Goal: Complete application form

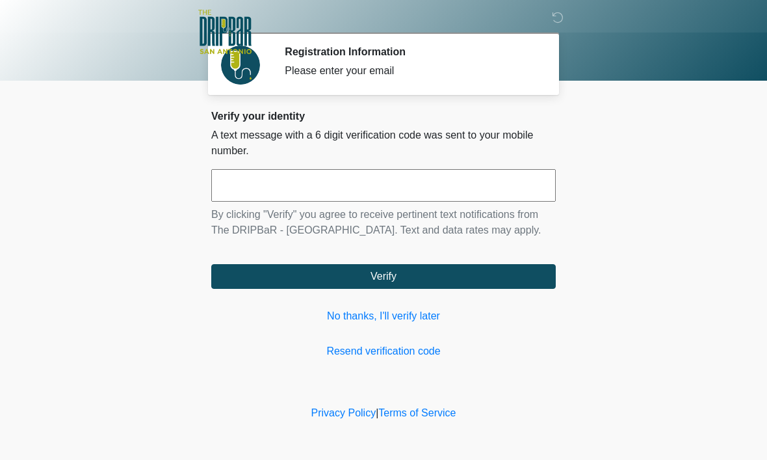
scroll to position [1, 0]
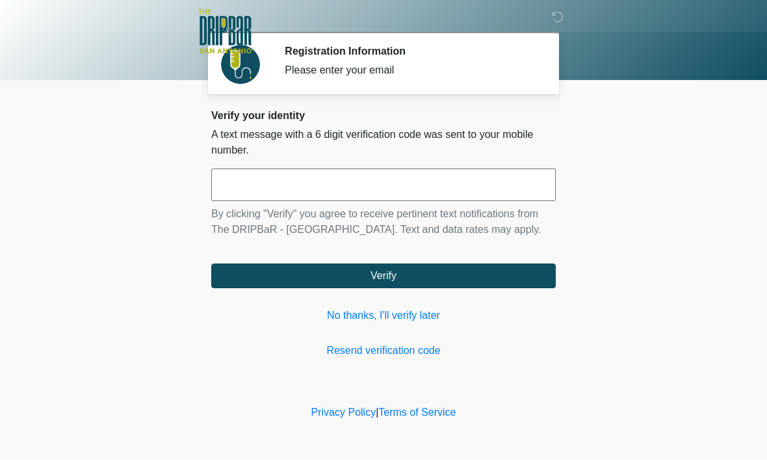
click at [309, 184] on input "text" at bounding box center [383, 185] width 344 height 32
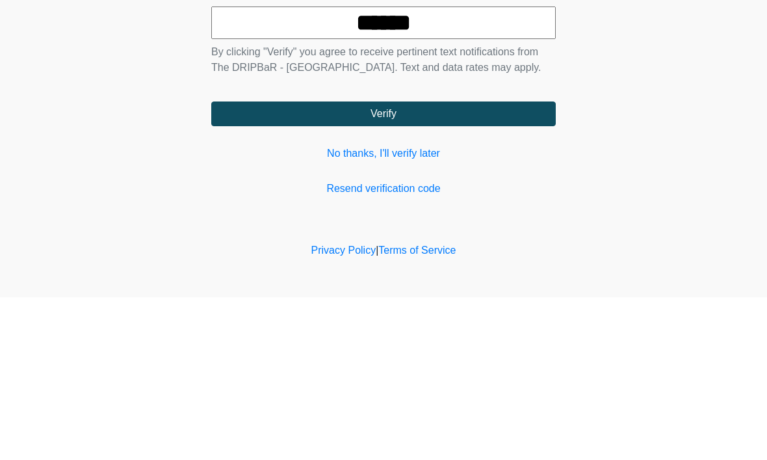
type input "******"
click at [455, 264] on button "Verify" at bounding box center [383, 276] width 344 height 25
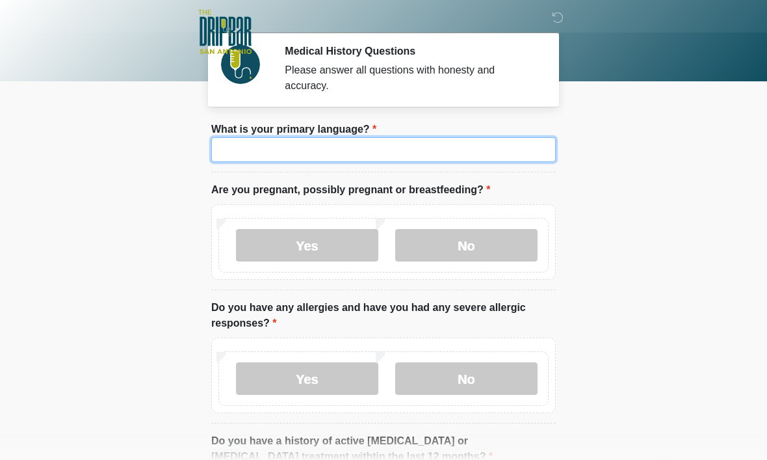
click at [250, 148] on input "What is your primary language?" at bounding box center [383, 149] width 344 height 25
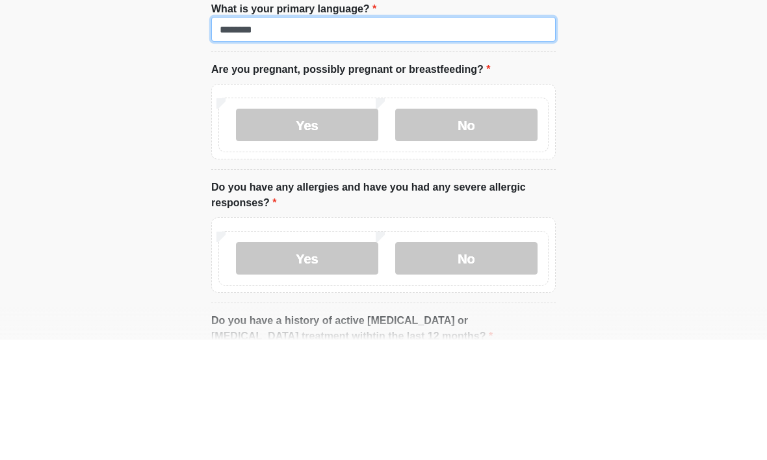
type input "*******"
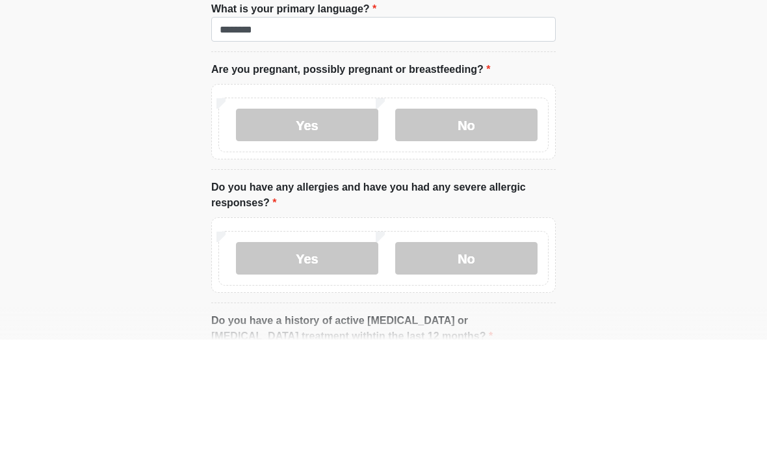
click at [513, 229] on label "No" at bounding box center [466, 245] width 142 height 32
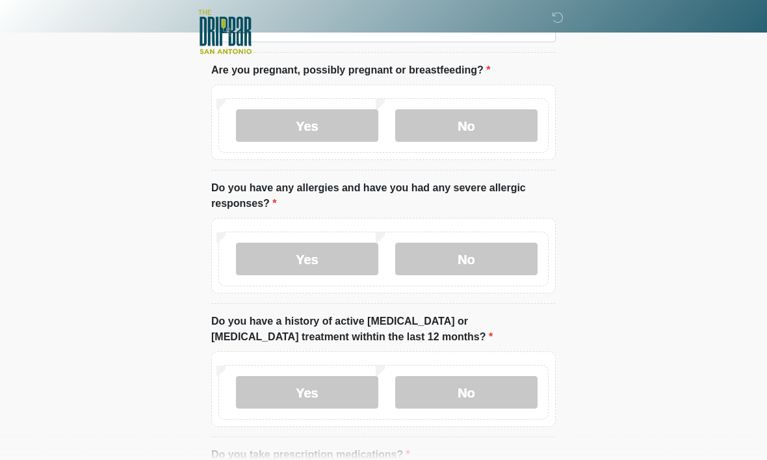
click at [506, 257] on label "No" at bounding box center [466, 258] width 142 height 32
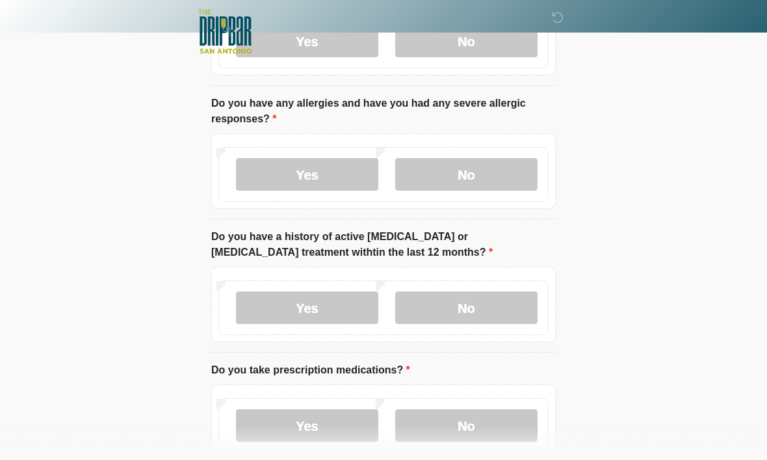
scroll to position [206, 0]
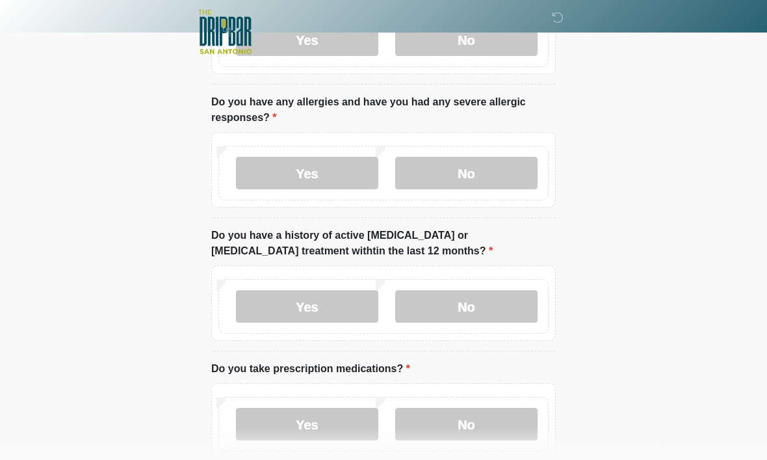
click at [508, 309] on label "No" at bounding box center [466, 306] width 142 height 32
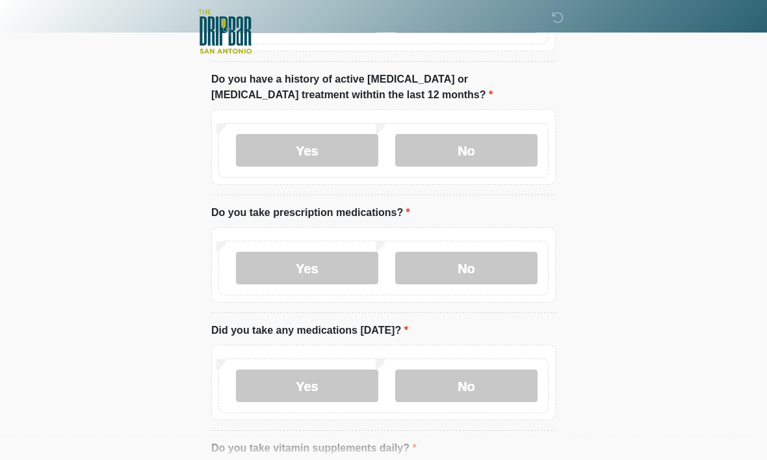
scroll to position [362, 0]
click at [328, 268] on label "Yes" at bounding box center [307, 268] width 142 height 32
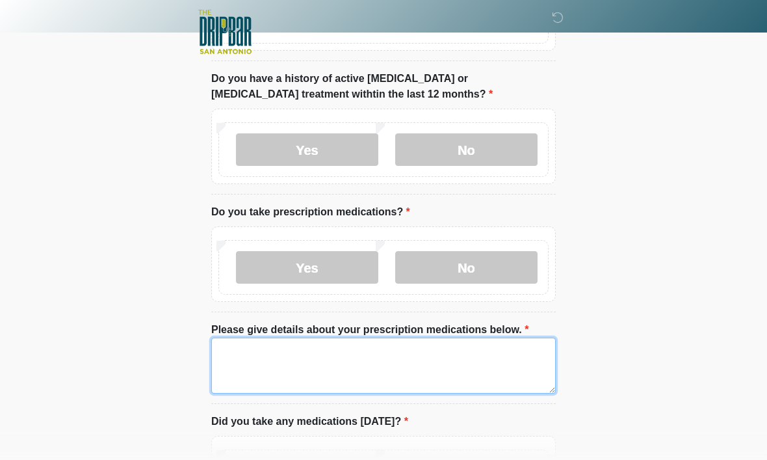
click at [289, 359] on textarea "Please give details about your prescription medications below." at bounding box center [383, 365] width 344 height 56
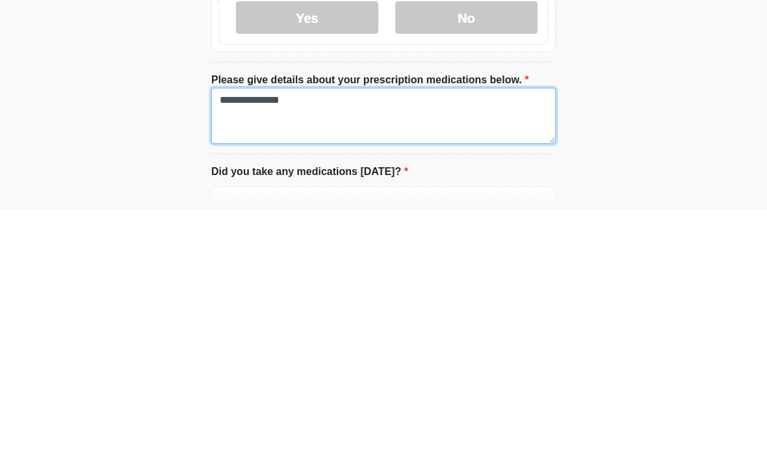
click at [350, 338] on textarea "**********" at bounding box center [383, 366] width 344 height 56
click at [474, 338] on textarea "**********" at bounding box center [383, 366] width 344 height 56
click at [423, 338] on textarea "**********" at bounding box center [383, 366] width 344 height 56
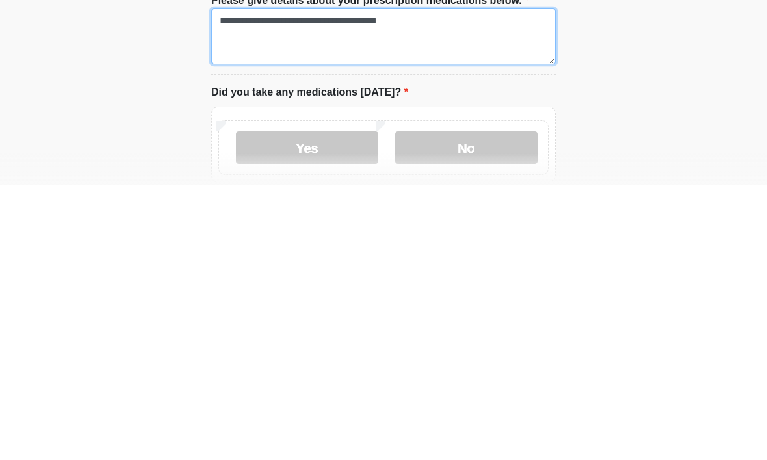
scroll to position [418, 0]
type textarea "**********"
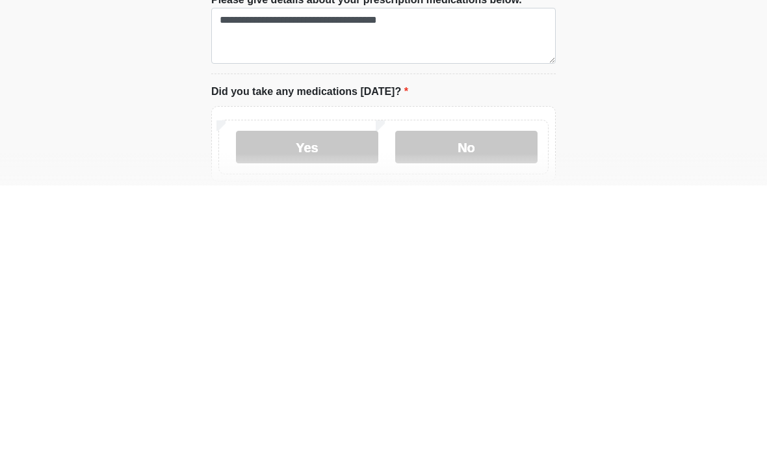
click at [511, 405] on label "No" at bounding box center [466, 421] width 142 height 32
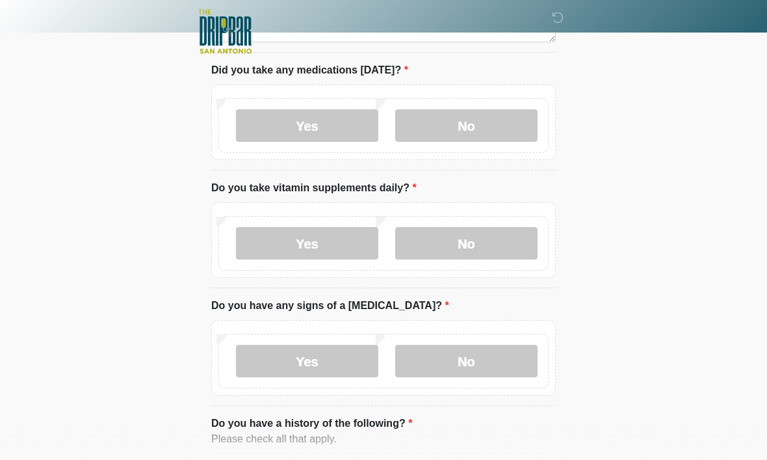
scroll to position [714, 0]
click at [470, 244] on label "No" at bounding box center [466, 243] width 142 height 32
click at [490, 359] on label "No" at bounding box center [466, 360] width 142 height 32
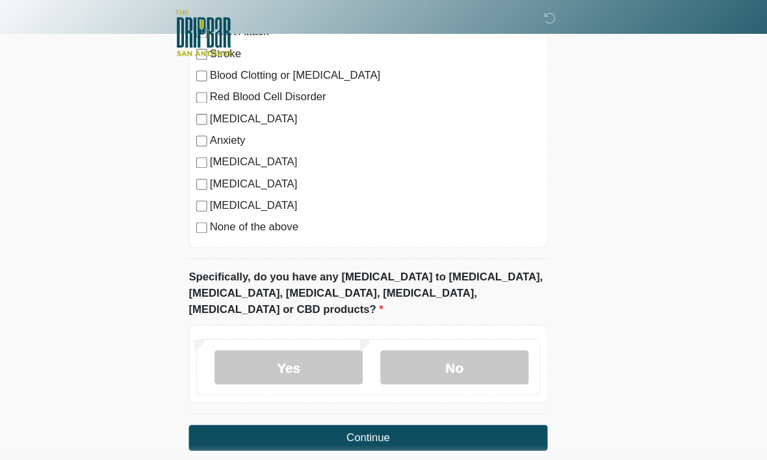
scroll to position [1193, 0]
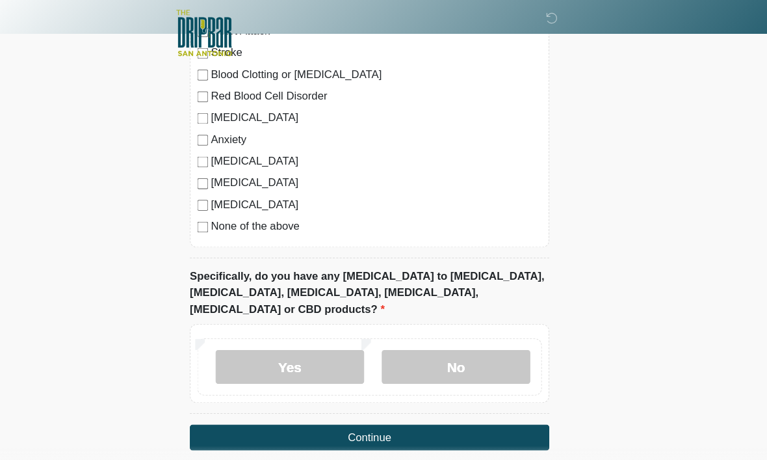
click at [447, 335] on label "No" at bounding box center [466, 351] width 142 height 32
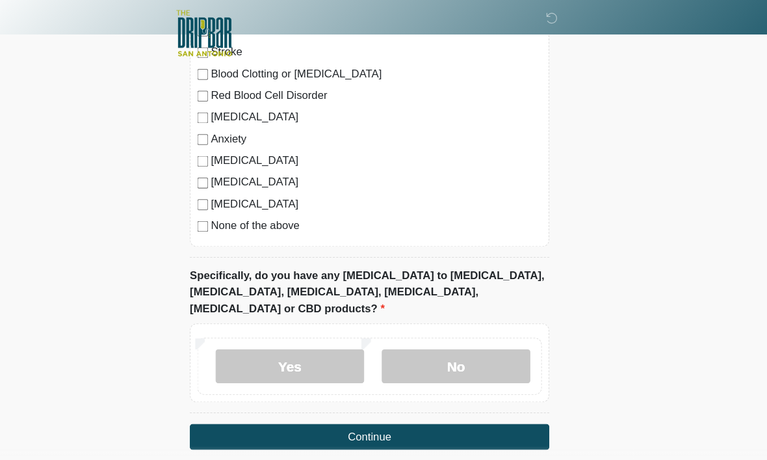
click at [490, 406] on button "Continue" at bounding box center [383, 418] width 344 height 25
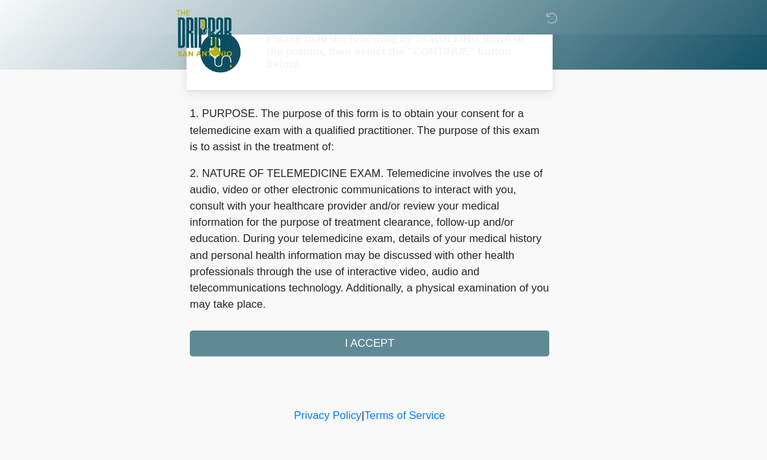
scroll to position [0, 0]
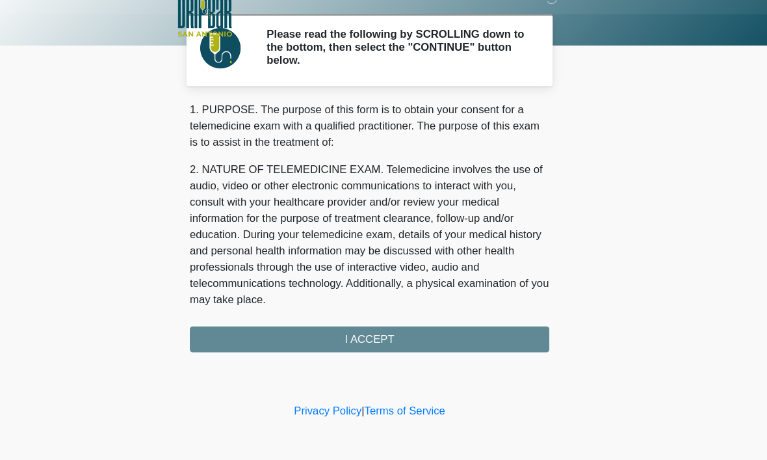
click at [483, 318] on div "1. PURPOSE. The purpose of this form is to obtain your consent for a telemedici…" at bounding box center [383, 236] width 344 height 240
click at [389, 322] on div "1. PURPOSE. The purpose of this form is to obtain your consent for a telemedici…" at bounding box center [383, 236] width 344 height 240
click at [360, 322] on div "1. PURPOSE. The purpose of this form is to obtain your consent for a telemedici…" at bounding box center [383, 236] width 344 height 240
click at [365, 327] on div "1. PURPOSE. The purpose of this form is to obtain your consent for a telemedici…" at bounding box center [383, 236] width 344 height 240
click at [437, 330] on div "1. PURPOSE. The purpose of this form is to obtain your consent for a telemedici…" at bounding box center [383, 236] width 344 height 240
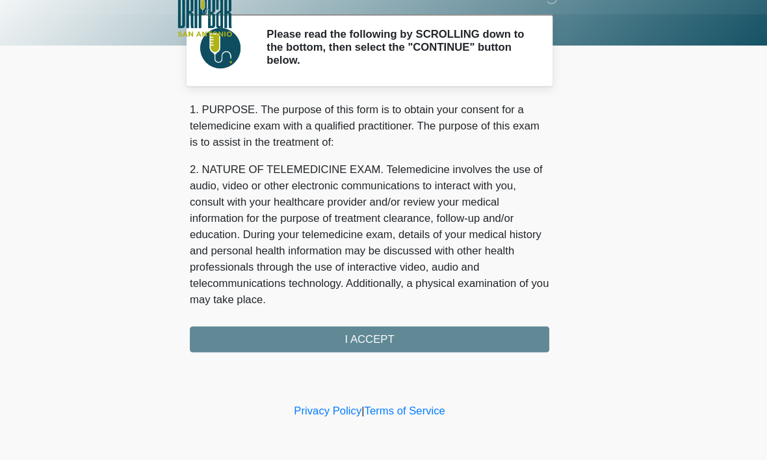
click at [422, 331] on div "1. PURPOSE. The purpose of this form is to obtain your consent for a telemedici…" at bounding box center [383, 236] width 344 height 240
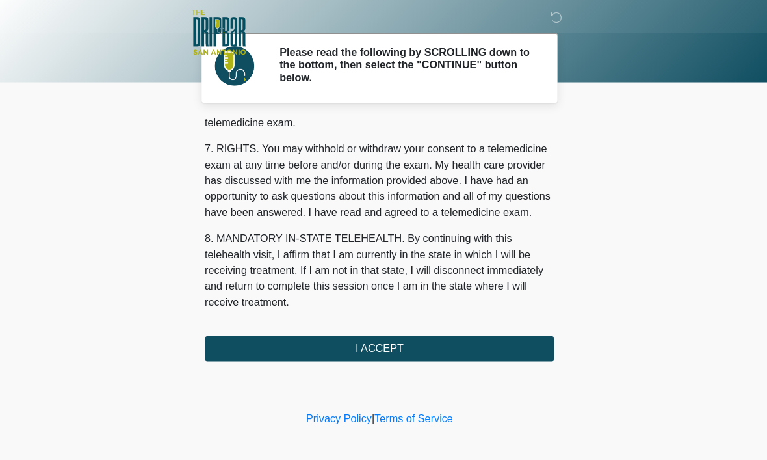
scroll to position [586, 0]
click at [481, 343] on button "I ACCEPT" at bounding box center [383, 343] width 344 height 25
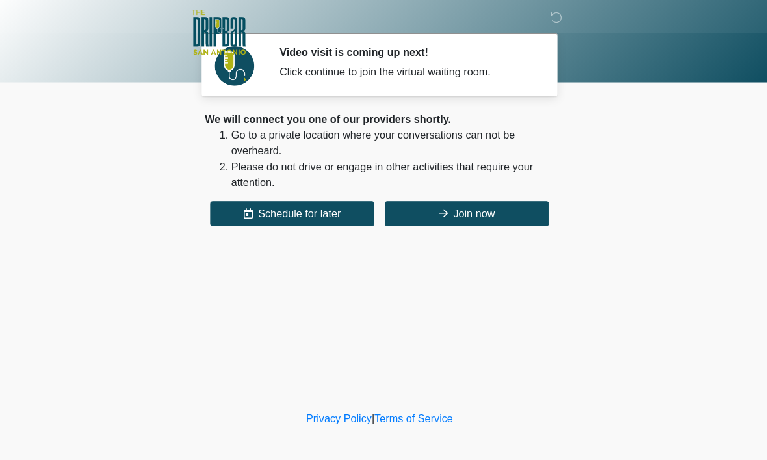
click at [497, 211] on button "Join now" at bounding box center [470, 210] width 162 height 25
